Goal: Transaction & Acquisition: Purchase product/service

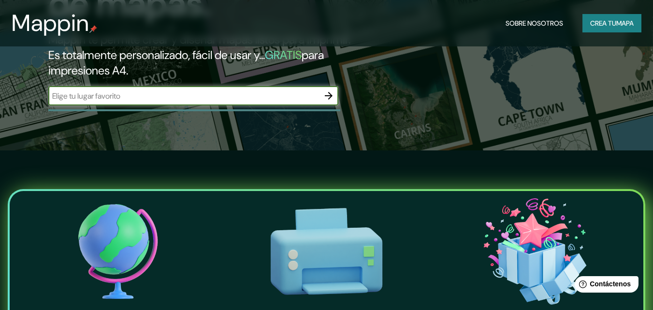
scroll to position [97, 0]
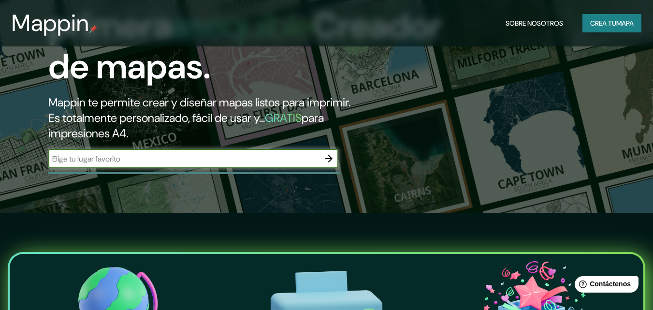
click at [212, 160] on input "text" at bounding box center [183, 158] width 271 height 11
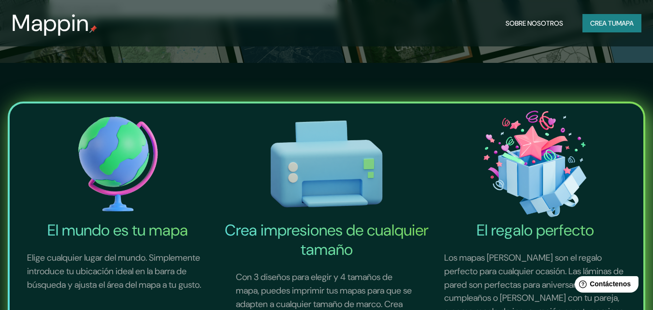
scroll to position [242, 0]
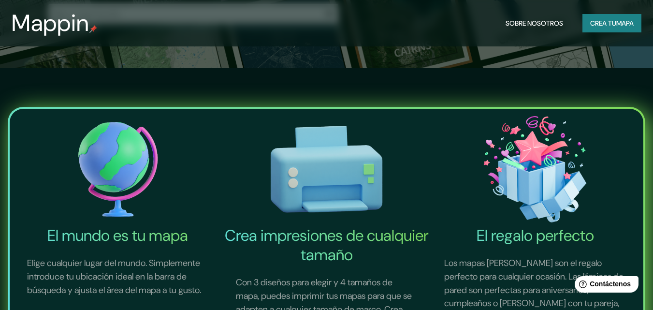
click at [444, 151] on img at bounding box center [535, 169] width 205 height 113
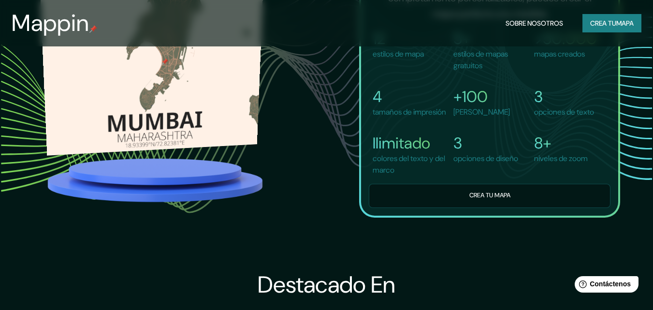
scroll to position [725, 0]
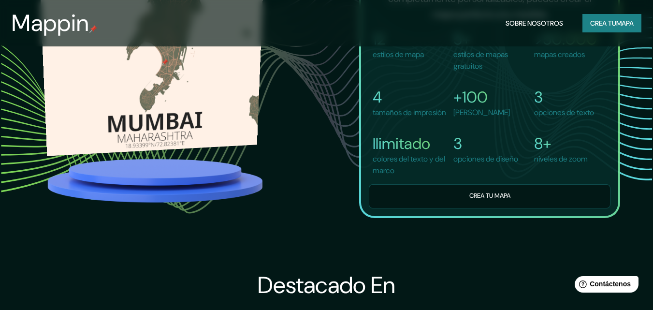
click at [199, 109] on img at bounding box center [152, 44] width 228 height 224
click at [203, 112] on img at bounding box center [151, 44] width 227 height 225
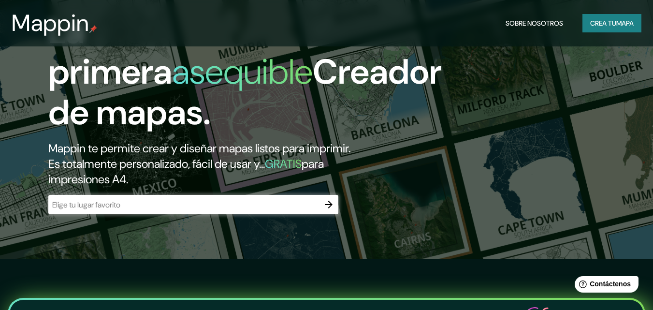
scroll to position [48, 0]
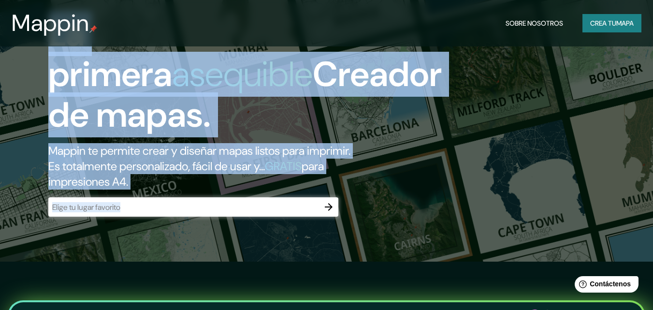
drag, startPoint x: 261, startPoint y: 222, endPoint x: 262, endPoint y: 232, distance: 10.3
click at [262, 232] on div "La primera asequible Creador de mapas. Mappin te permite crear y diseñar mapas …" at bounding box center [326, 107] width 653 height 310
click at [326, 205] on icon "button" at bounding box center [329, 207] width 12 height 12
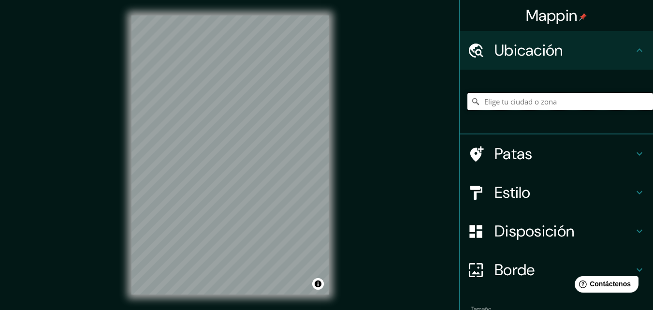
click at [496, 107] on input "Elige tu ciudad o zona" at bounding box center [560, 101] width 186 height 17
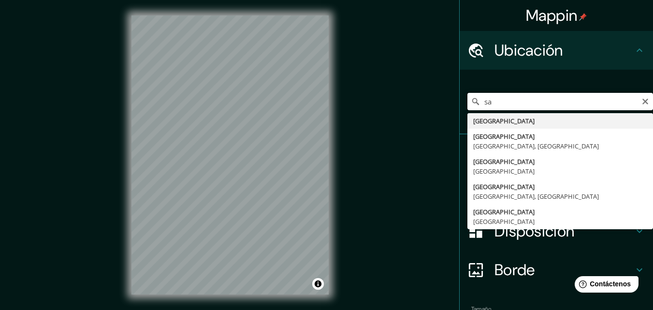
type input "s"
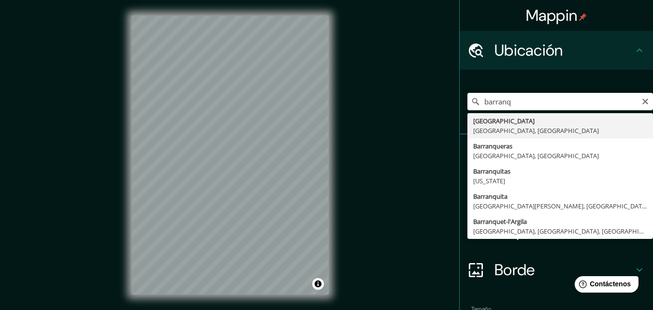
type input "[GEOGRAPHIC_DATA], [GEOGRAPHIC_DATA], [GEOGRAPHIC_DATA]"
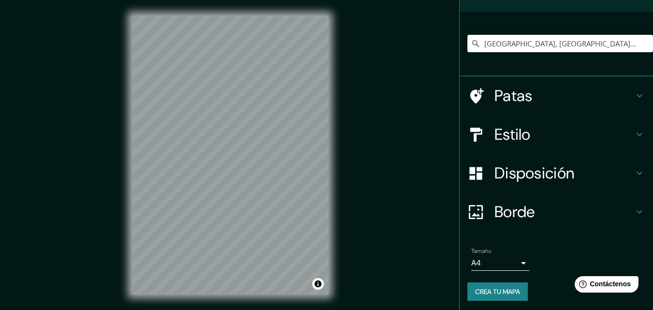
scroll to position [60, 0]
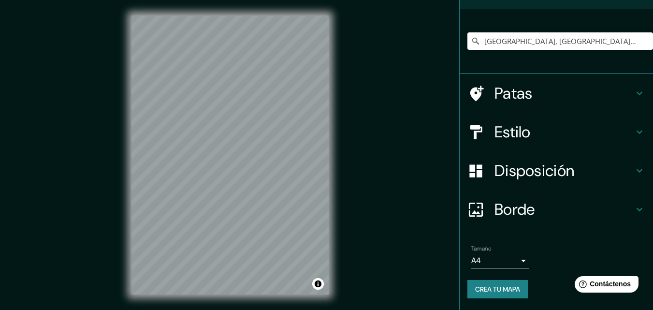
click at [467, 255] on body "Mappin Ubicación [GEOGRAPHIC_DATA], [GEOGRAPHIC_DATA], [GEOGRAPHIC_DATA] Patas …" at bounding box center [326, 155] width 653 height 310
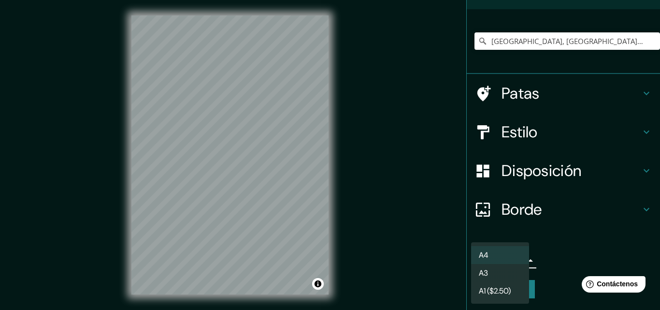
click at [500, 271] on li "A3" at bounding box center [500, 273] width 58 height 18
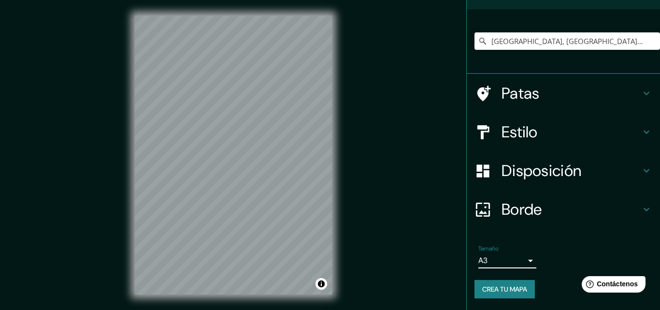
click at [472, 265] on body "Mappin Ubicación [GEOGRAPHIC_DATA], [GEOGRAPHIC_DATA], [GEOGRAPHIC_DATA] Patas …" at bounding box center [330, 155] width 660 height 310
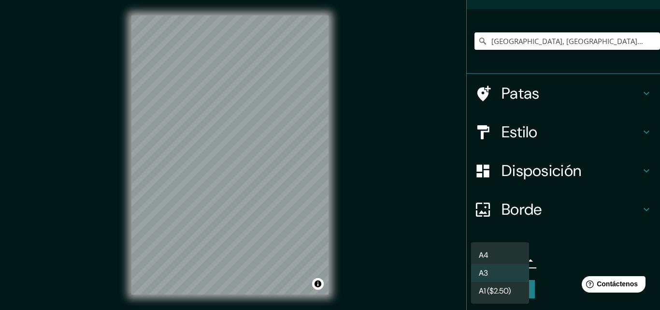
click at [479, 260] on font "A4" at bounding box center [484, 255] width 10 height 10
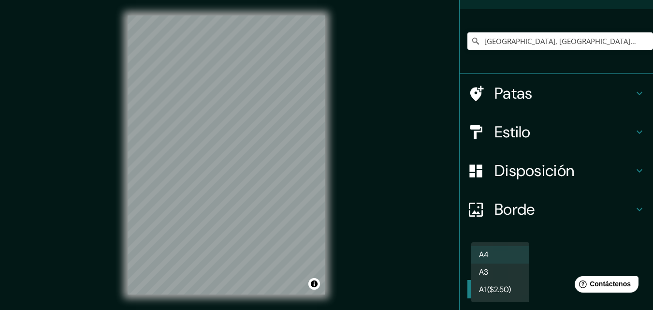
click at [480, 261] on body "Mappin Ubicación [GEOGRAPHIC_DATA], [GEOGRAPHIC_DATA], [GEOGRAPHIC_DATA] Patas …" at bounding box center [326, 155] width 653 height 310
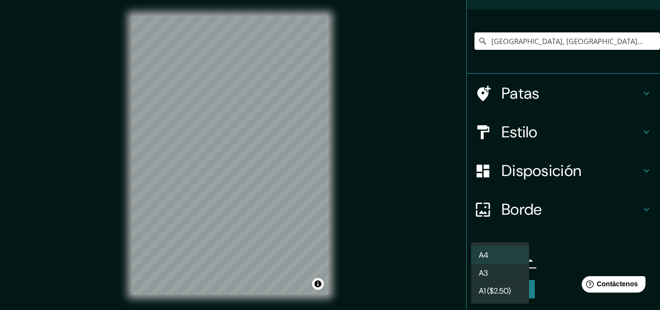
click at [494, 271] on li "A3" at bounding box center [500, 273] width 58 height 18
type input "a4"
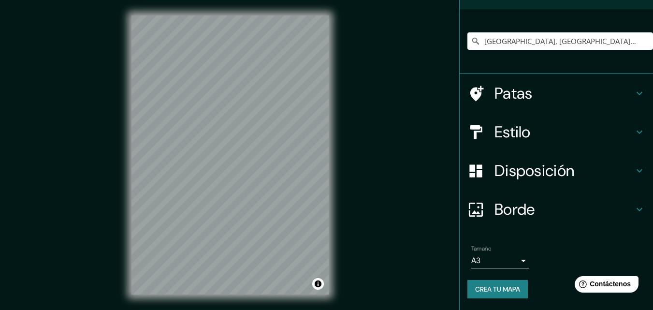
click at [334, 218] on div "© Mapbox © OpenStreetMap Improve this map" at bounding box center [230, 155] width 228 height 310
